Goal: Information Seeking & Learning: Learn about a topic

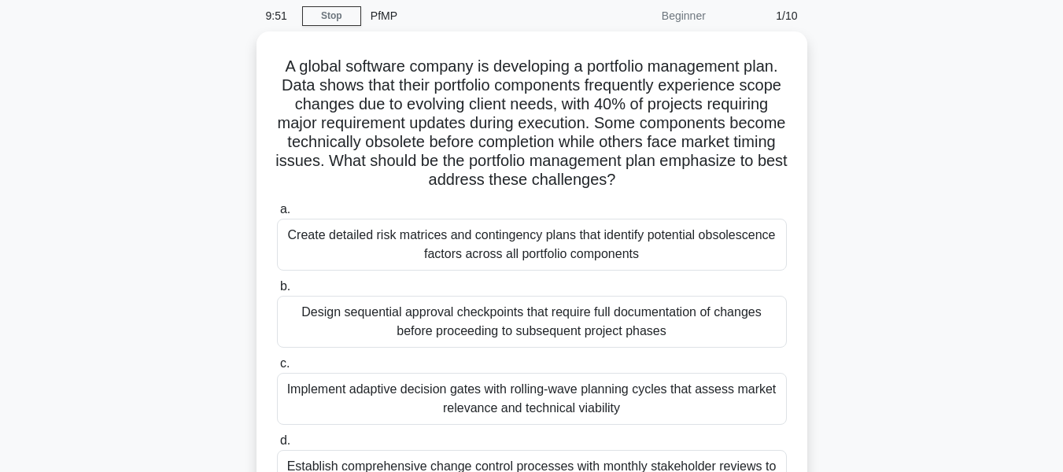
scroll to position [31, 0]
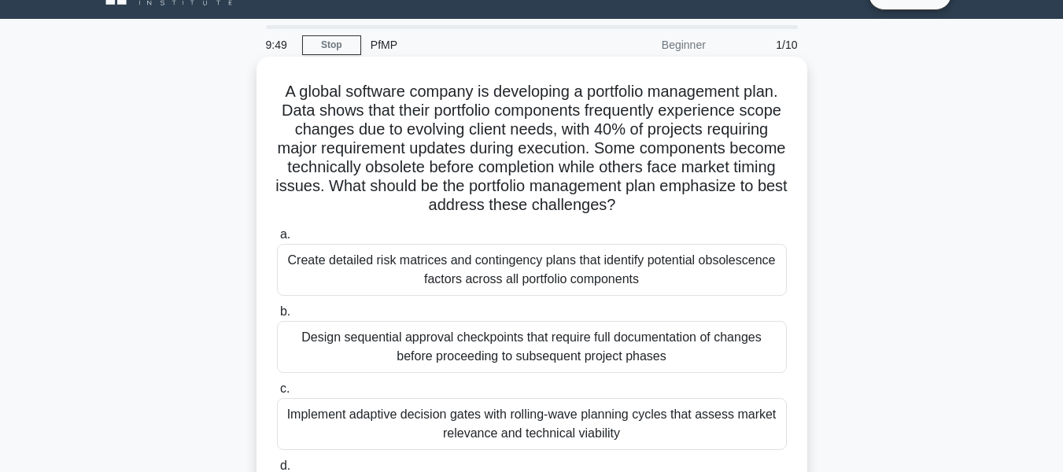
click at [519, 281] on div "Create detailed risk matrices and contingency plans that identify potential obs…" at bounding box center [532, 270] width 510 height 52
click at [277, 240] on input "a. Create detailed risk matrices and contingency plans that identify potential …" at bounding box center [277, 235] width 0 height 10
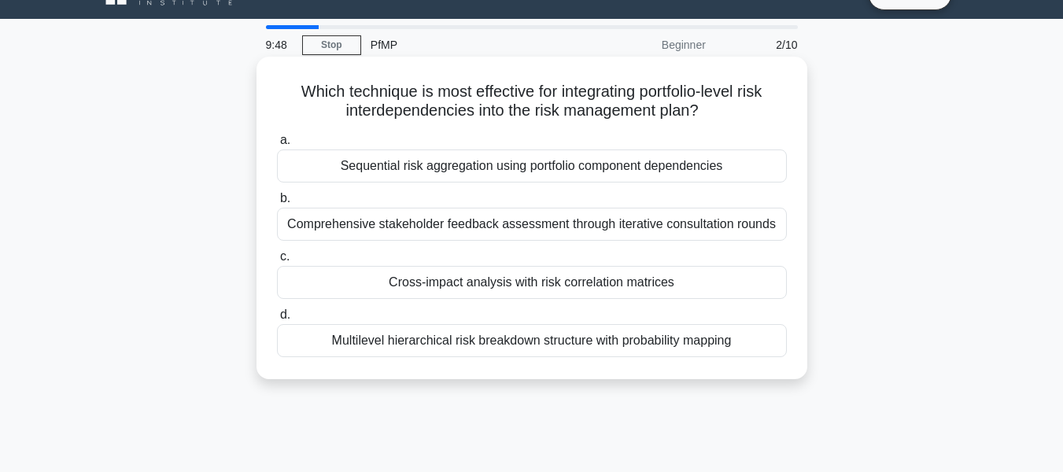
scroll to position [0, 0]
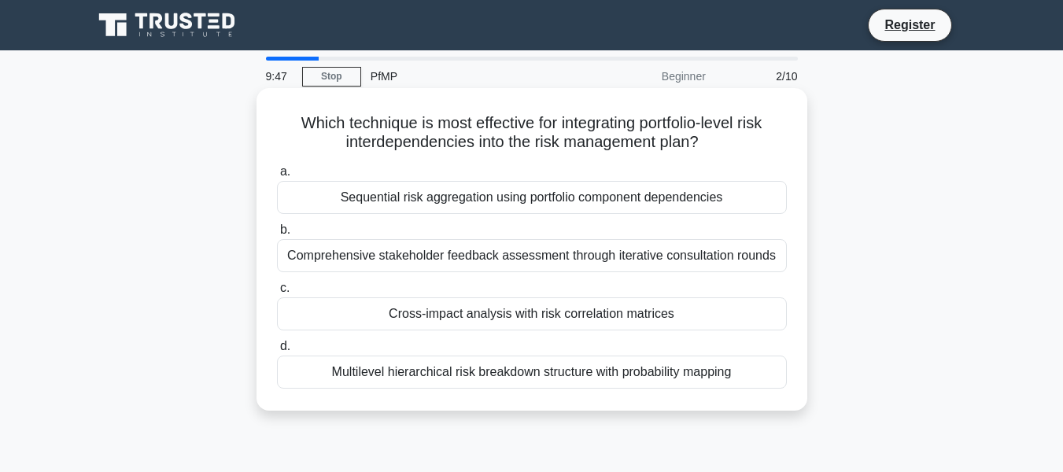
click at [505, 207] on div "Sequential risk aggregation using portfolio component dependencies" at bounding box center [532, 197] width 510 height 33
click at [277, 177] on input "a. Sequential risk aggregation using portfolio component dependencies" at bounding box center [277, 172] width 0 height 10
